Goal: Task Accomplishment & Management: Manage account settings

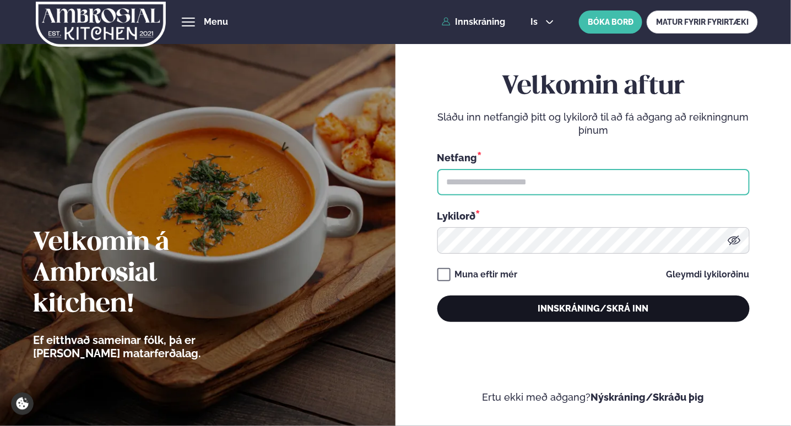
type input "**********"
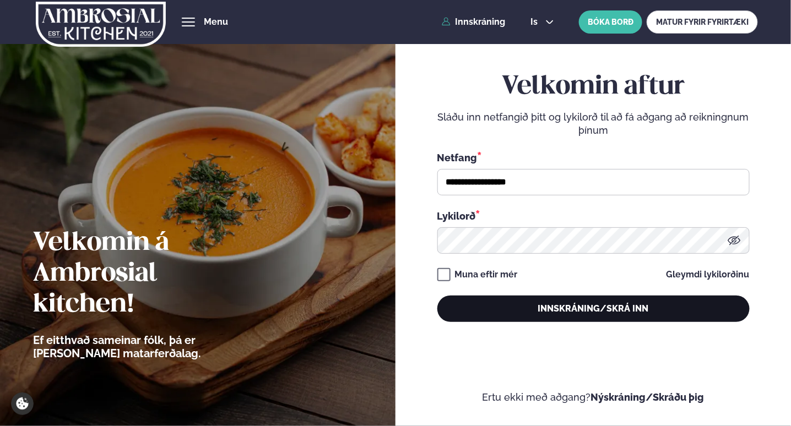
click at [501, 316] on button "Innskráning/Skrá inn" at bounding box center [593, 309] width 312 height 26
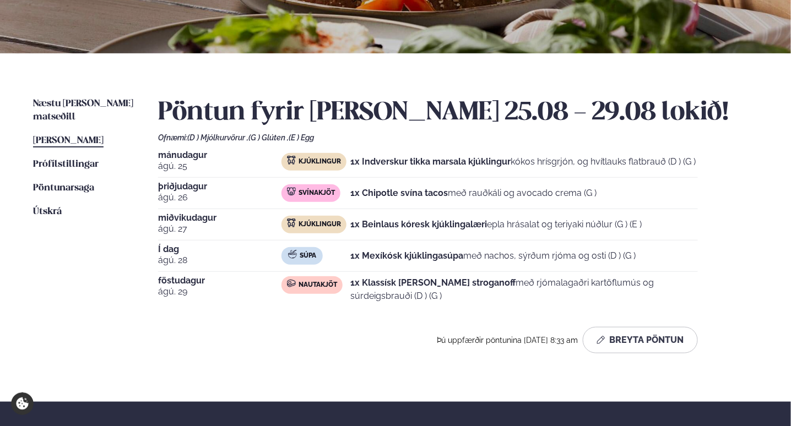
scroll to position [190, 0]
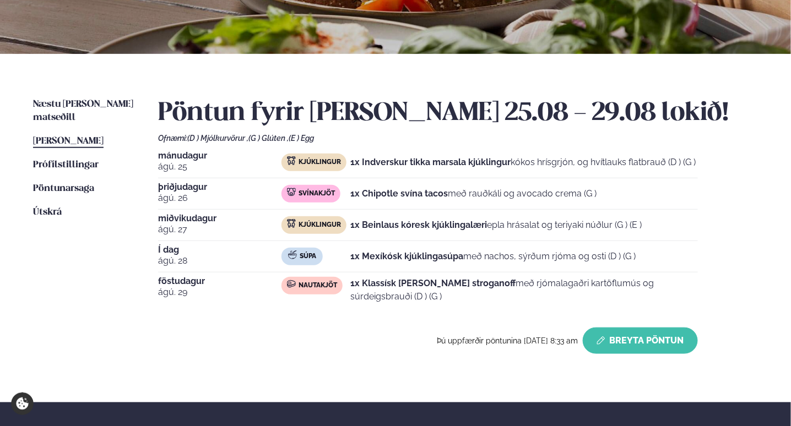
click at [694, 332] on button "Breyta Pöntun" at bounding box center [640, 341] width 115 height 26
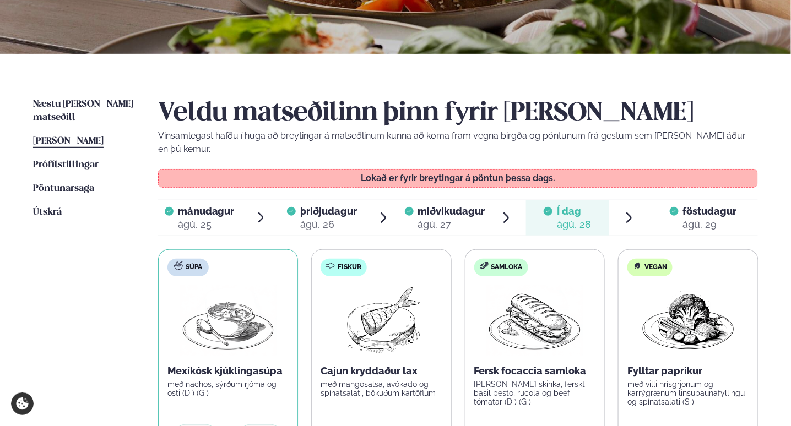
click at [717, 206] on span "föstudagur" at bounding box center [710, 212] width 54 height 12
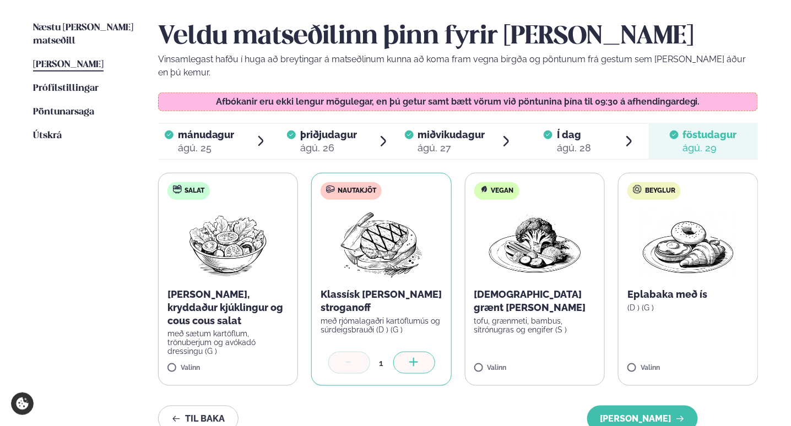
scroll to position [265, 0]
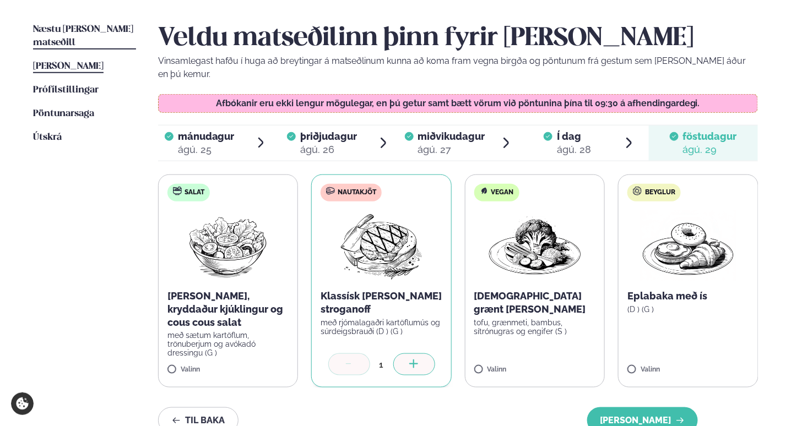
click at [83, 35] on link "Næstu [PERSON_NAME] matseðill Næsta vika" at bounding box center [84, 36] width 103 height 26
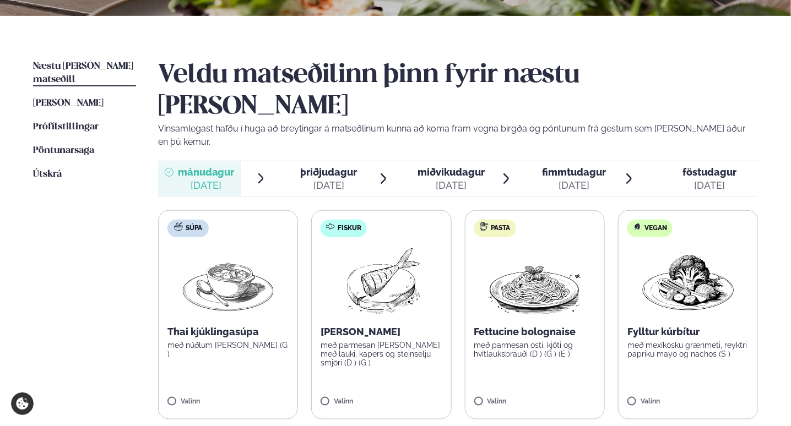
scroll to position [229, 0]
